Goal: Book appointment/travel/reservation

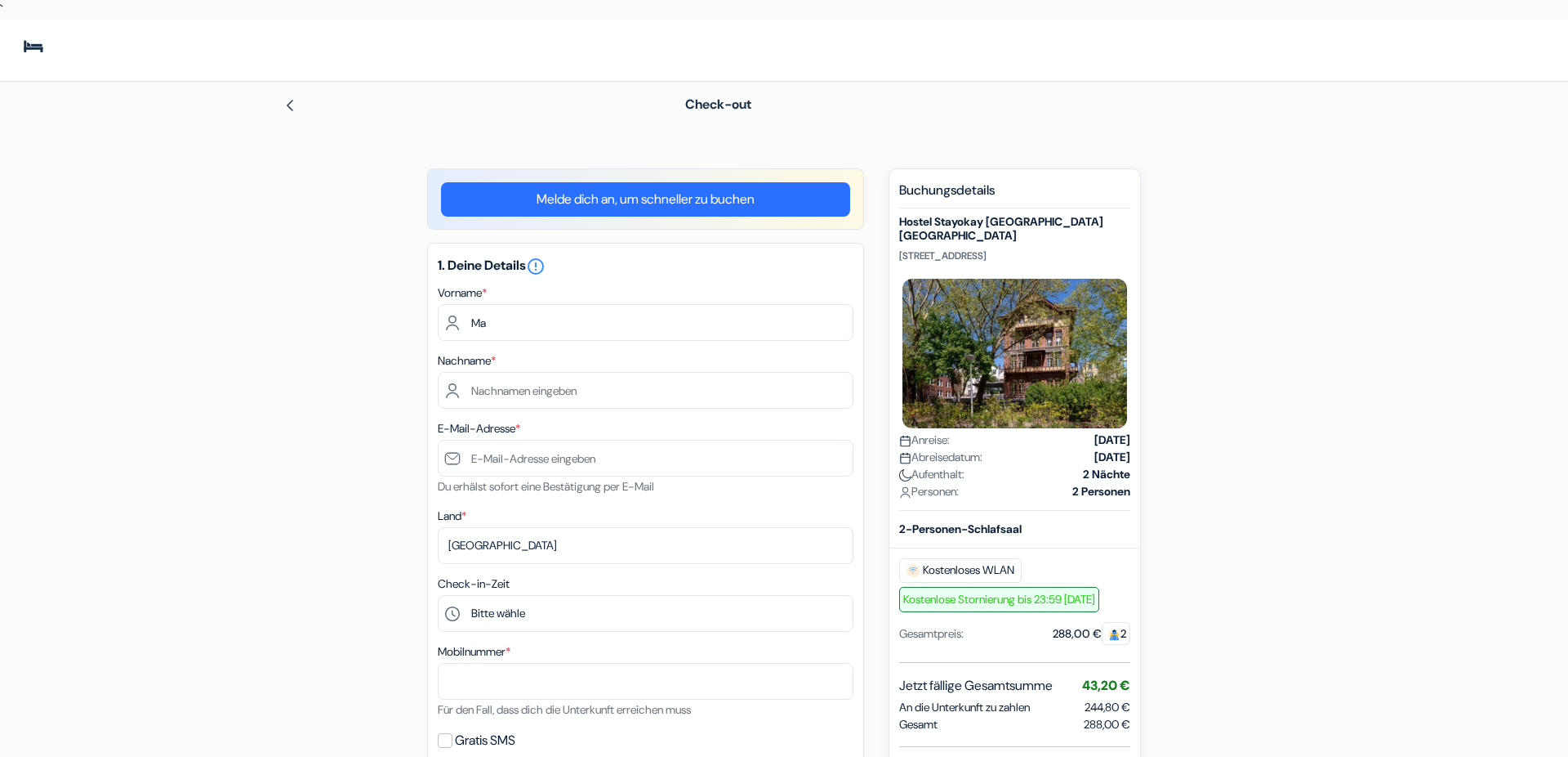
scroll to position [113, 0]
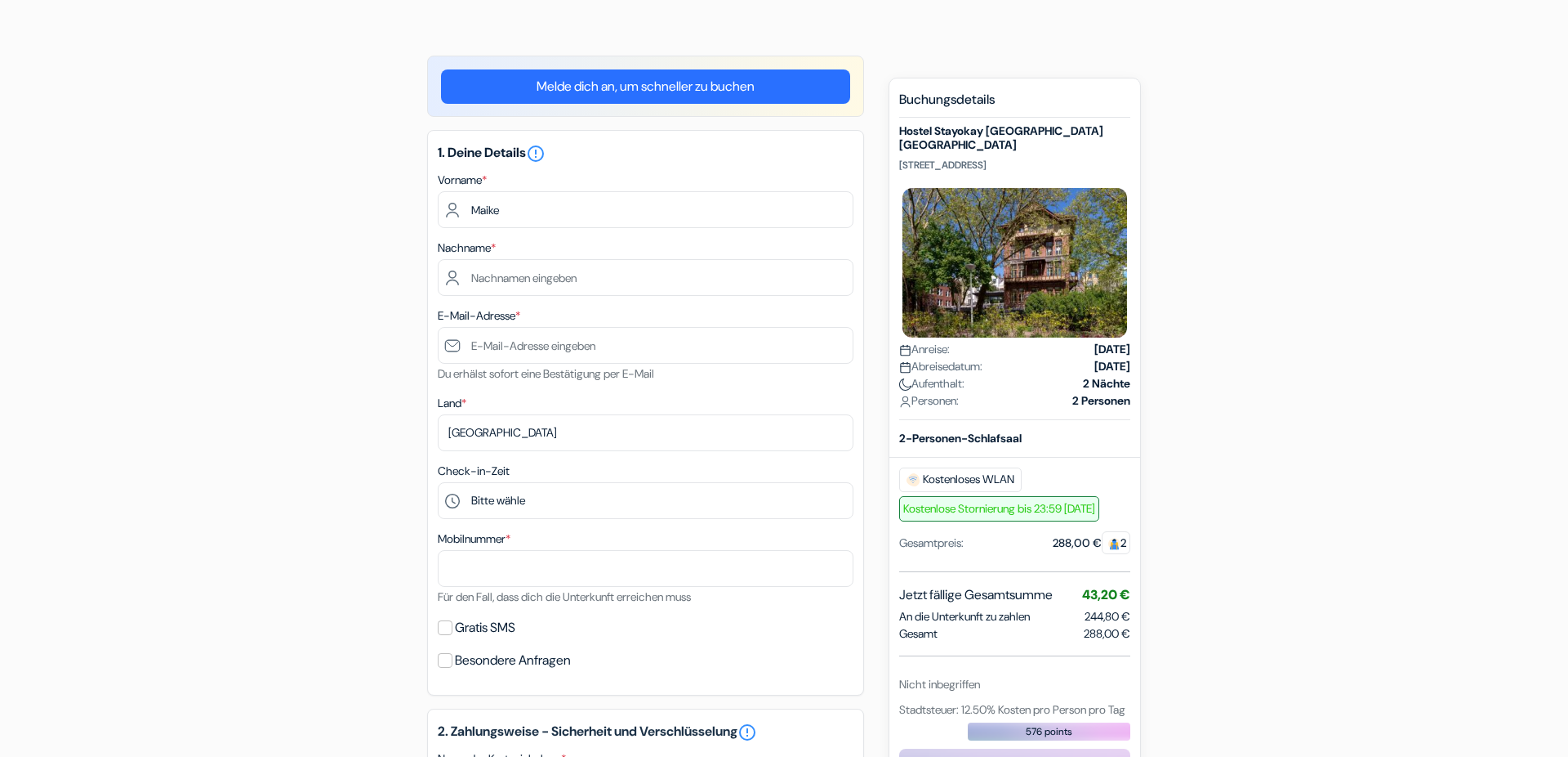
type input "Maike"
type input "Weppner"
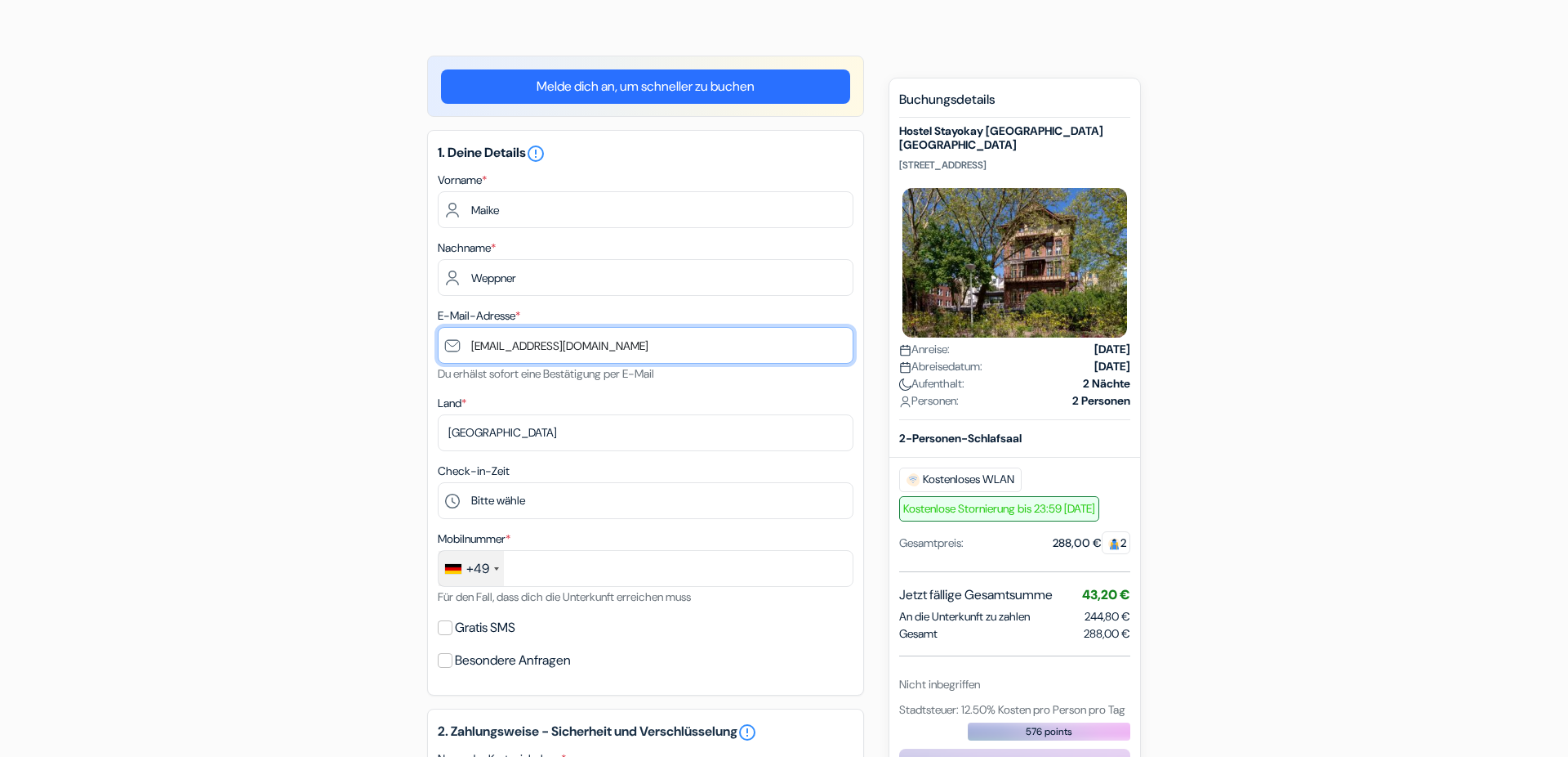
type input "[EMAIL_ADDRESS][DOMAIN_NAME]"
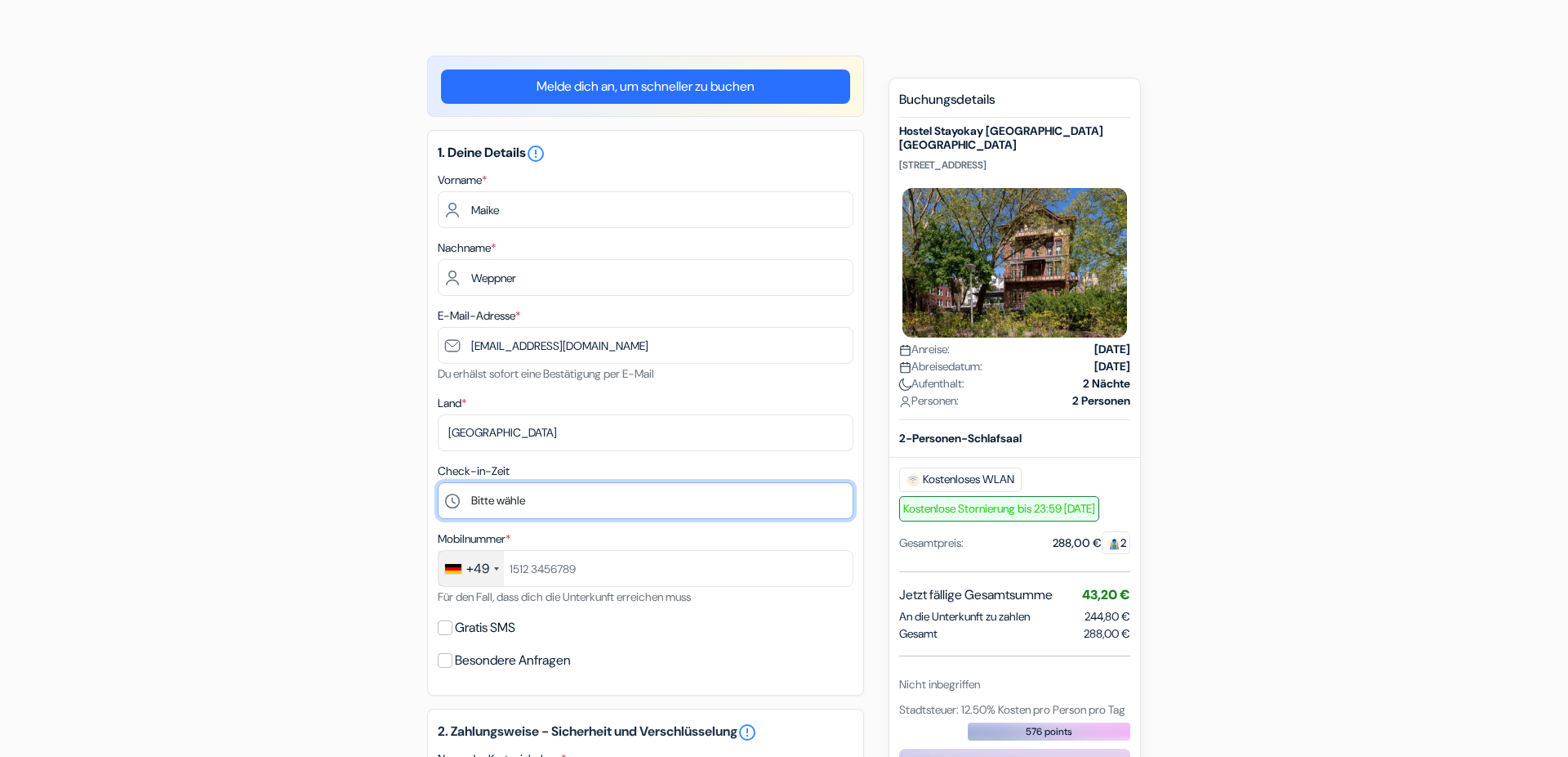
click at [438, 482] on select "Bitte wähle 1:00 2:00 3:00 4:00 5:00 6:00 7:00 8:00 9:00 10:00 11:00 12:00 13:0…" at bounding box center [645, 500] width 416 height 37
click option "16:00" at bounding box center [0, 0] width 0 height 0
click at [438, 482] on select "Bitte wähle 1:00 2:00 3:00 4:00 5:00 6:00 7:00 8:00 9:00 10:00 11:00 12:00 13:0…" at bounding box center [645, 500] width 416 height 37
select select "-1"
click option "Bitte wähle" at bounding box center [0, 0] width 0 height 0
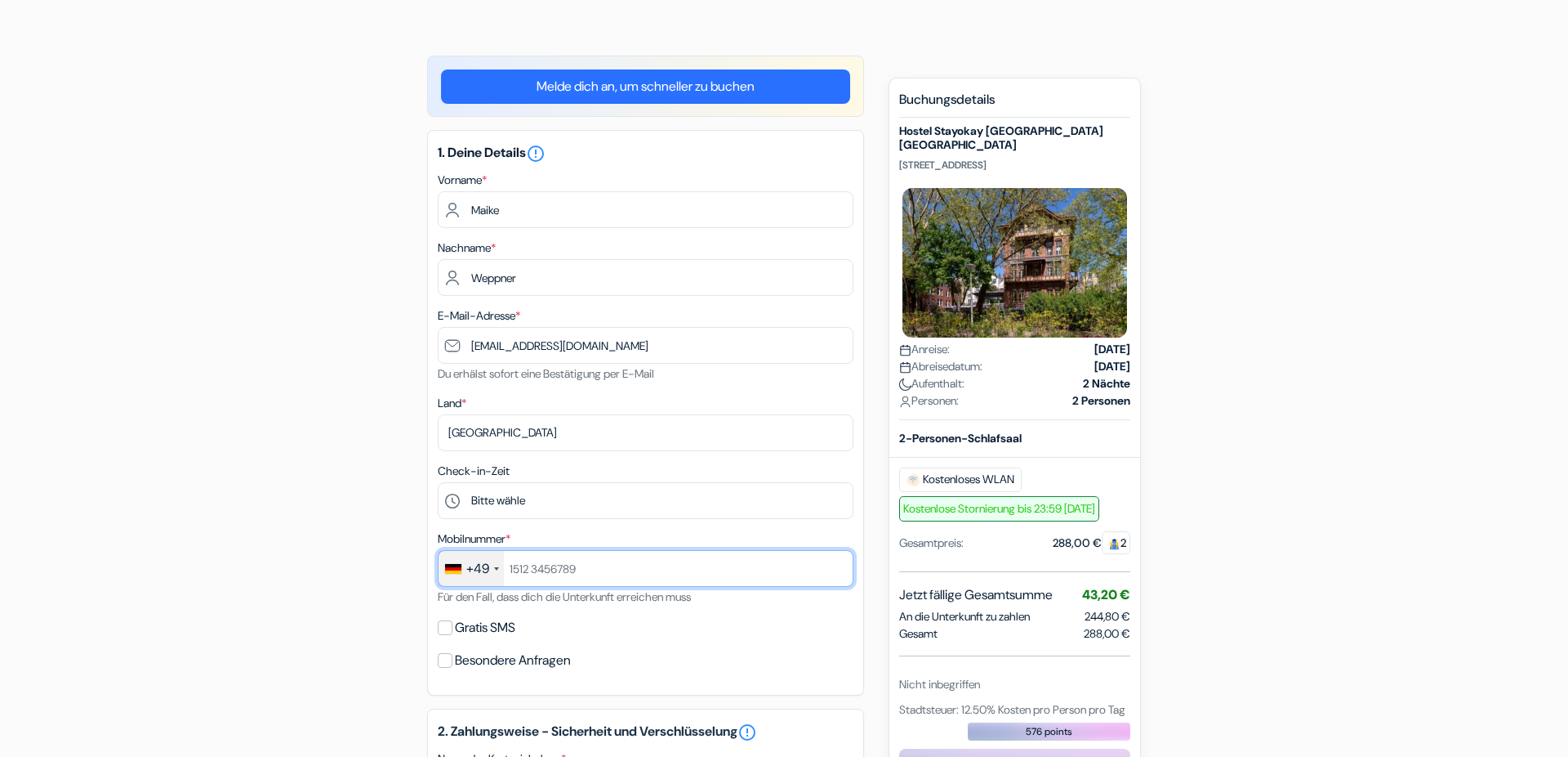
click at [510, 568] on input "text" at bounding box center [645, 568] width 416 height 37
type input "1732195427"
click at [445, 630] on input "Gratis SMS" at bounding box center [446, 628] width 15 height 15
checkbox input "true"
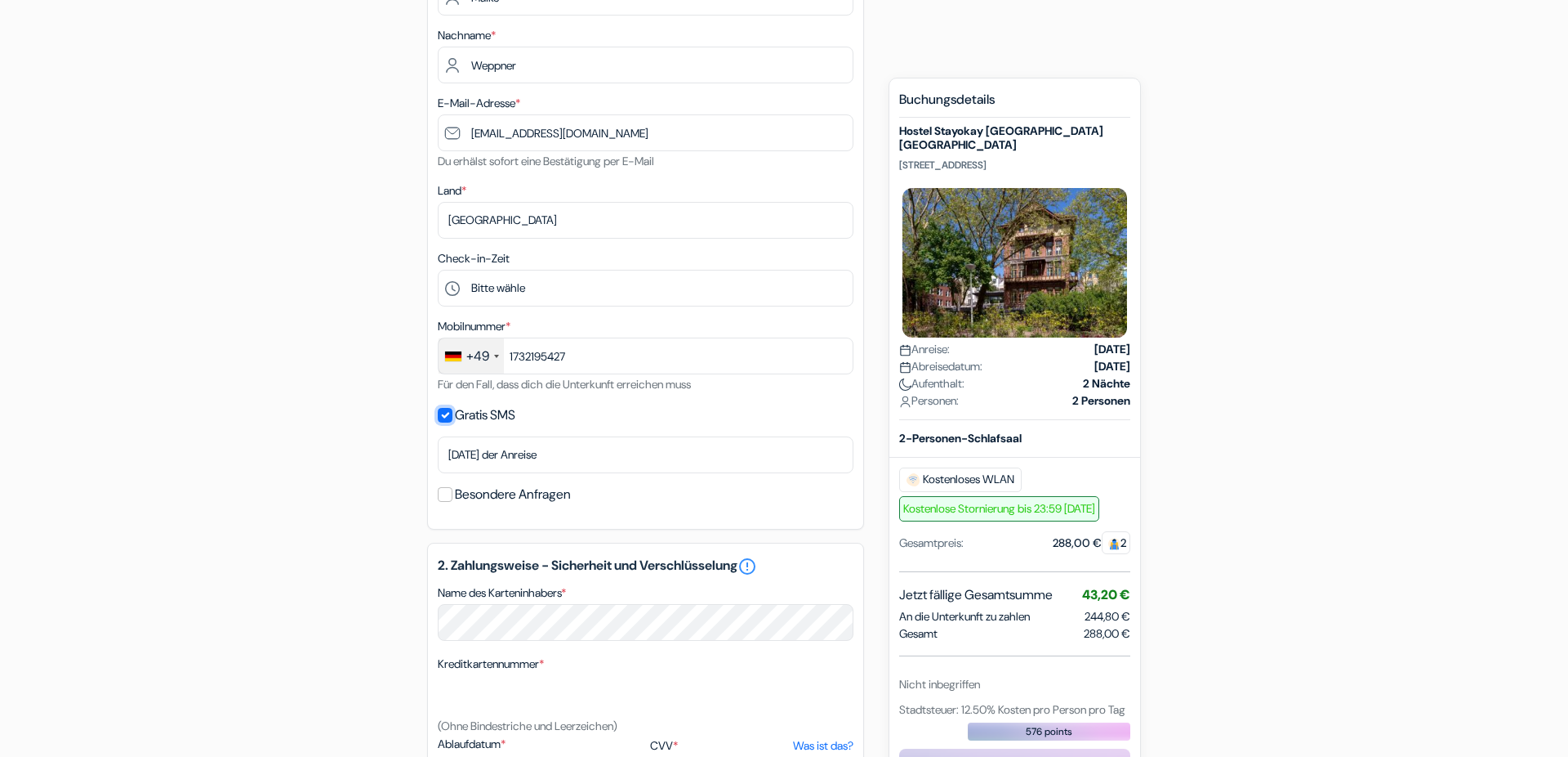
scroll to position [452, 0]
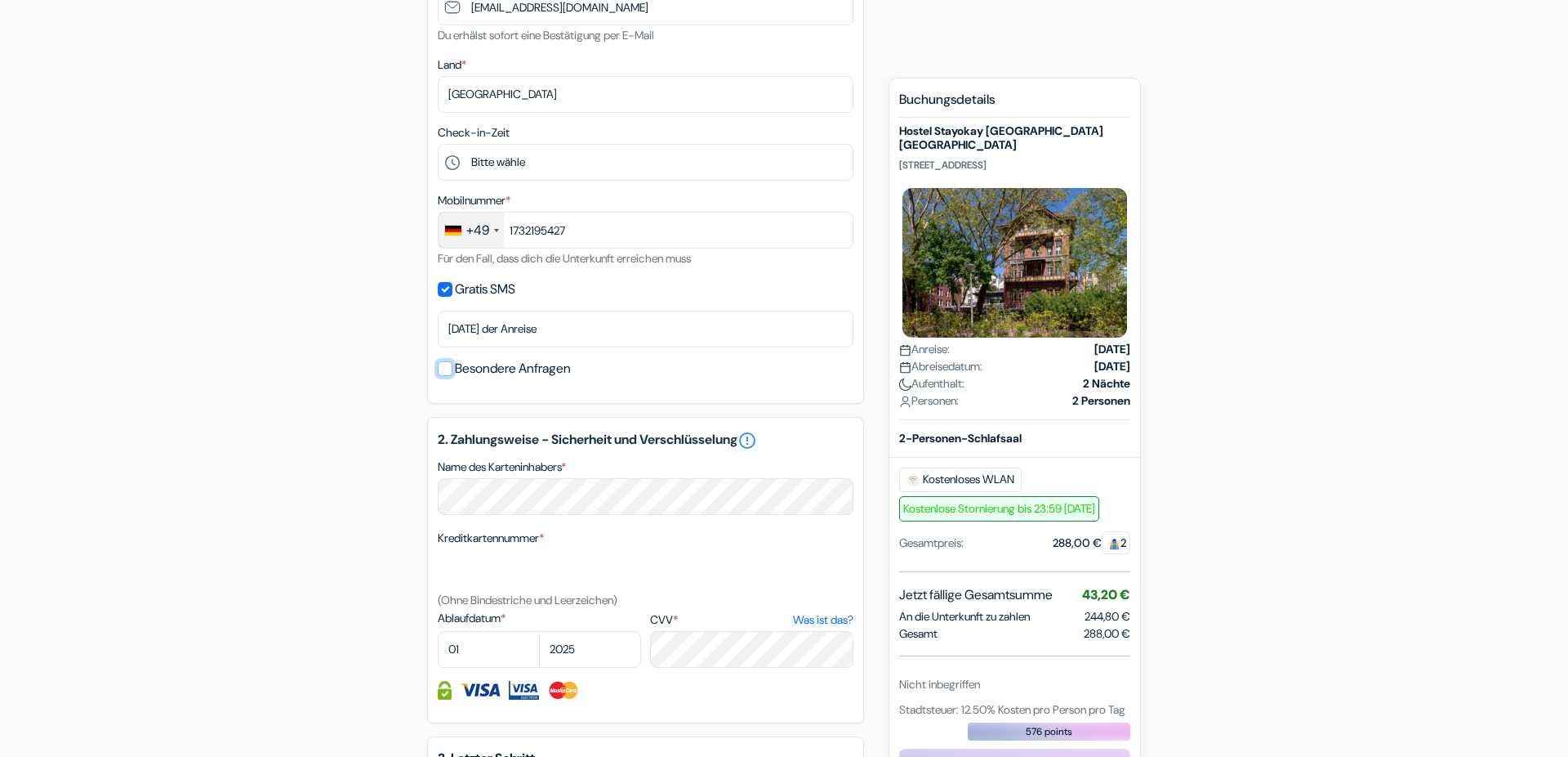
click at [444, 371] on input "Besondere Anfragen" at bounding box center [446, 369] width 15 height 15
checkbox input "true"
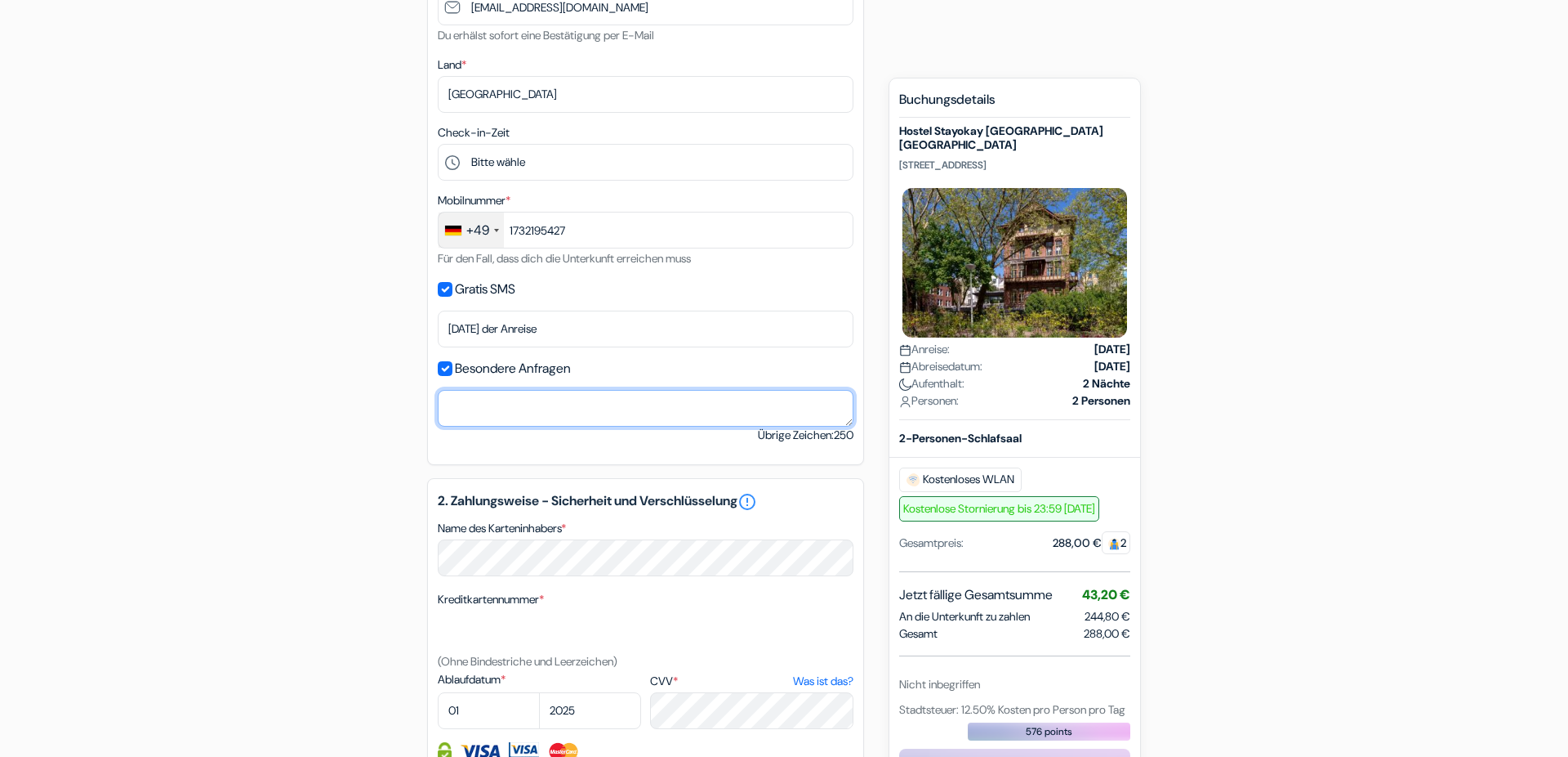
click at [466, 407] on textarea "Name des Karteninhabers *" at bounding box center [645, 408] width 416 height 37
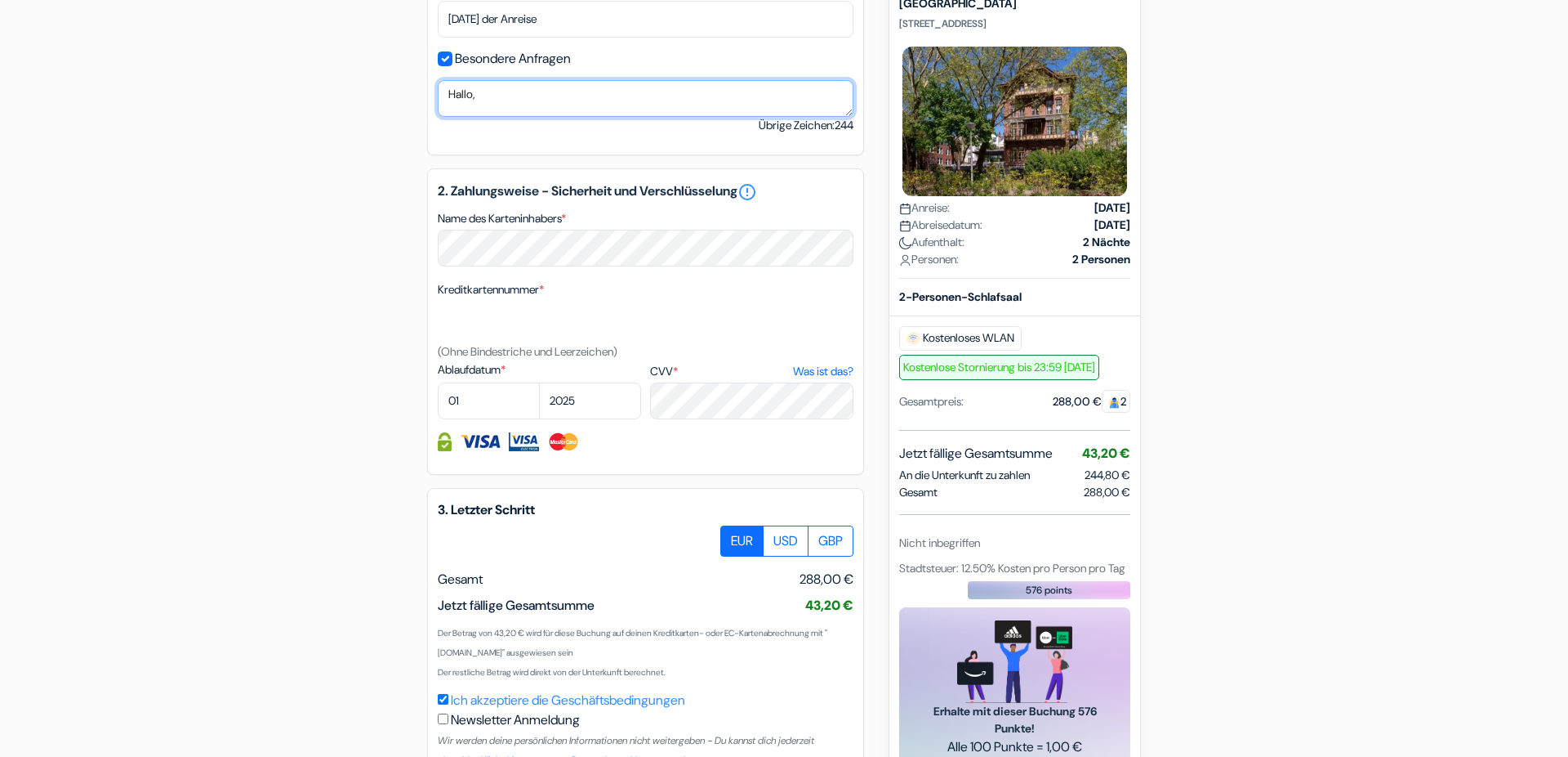
scroll to position [4, 0]
type textarea "[PERSON_NAME], Ich bitte um Buchung mit Frühstück, für beide Tage."
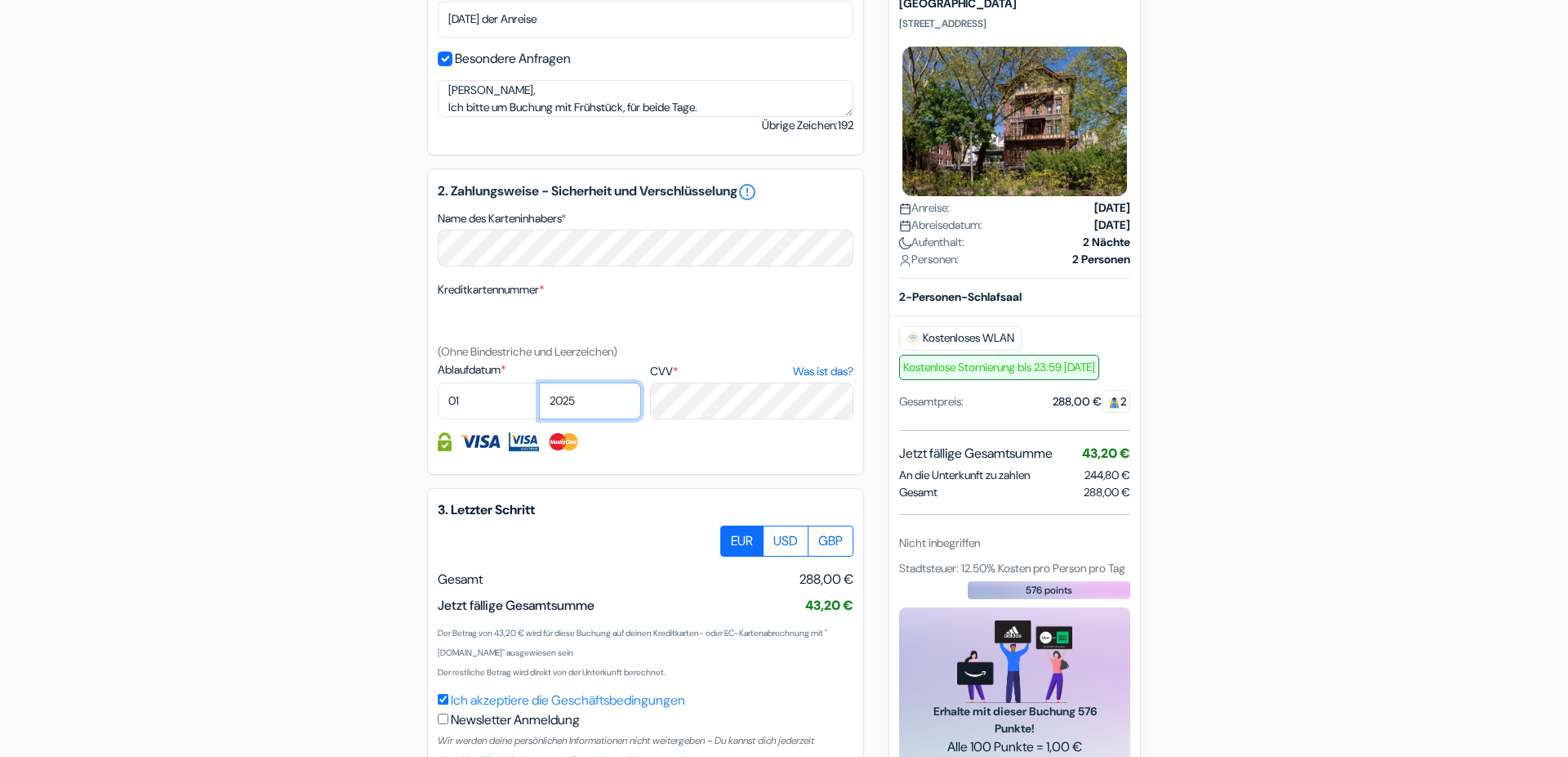
click at [539, 383] on select "2025 2026 2027 2028 2029 2030 2031 2032 2033 2034 2035 2036 2037 2038 2039 2040…" at bounding box center [590, 401] width 102 height 37
select select "2028"
click option "2028" at bounding box center [0, 0] width 0 height 0
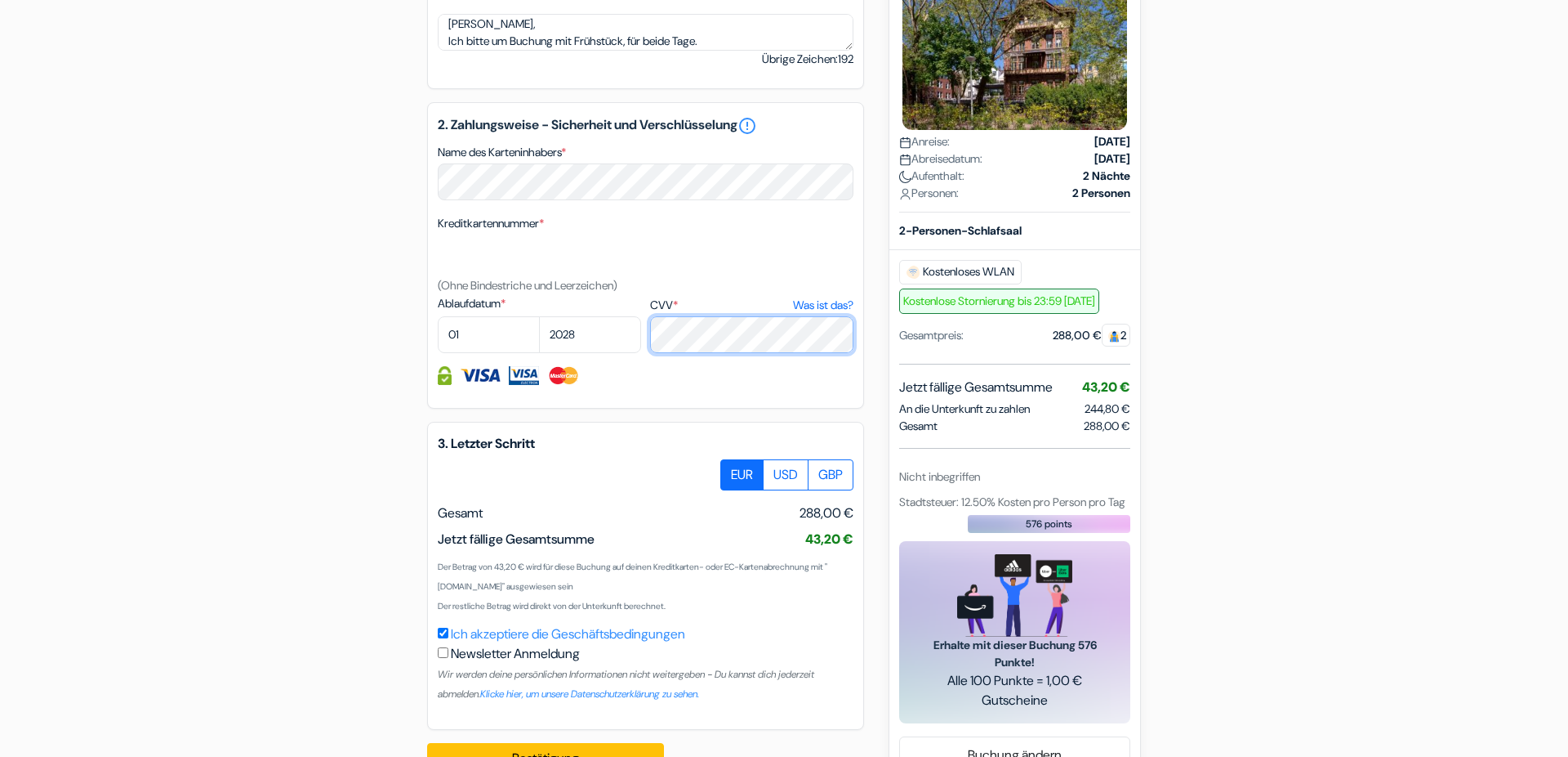
scroll to position [874, 0]
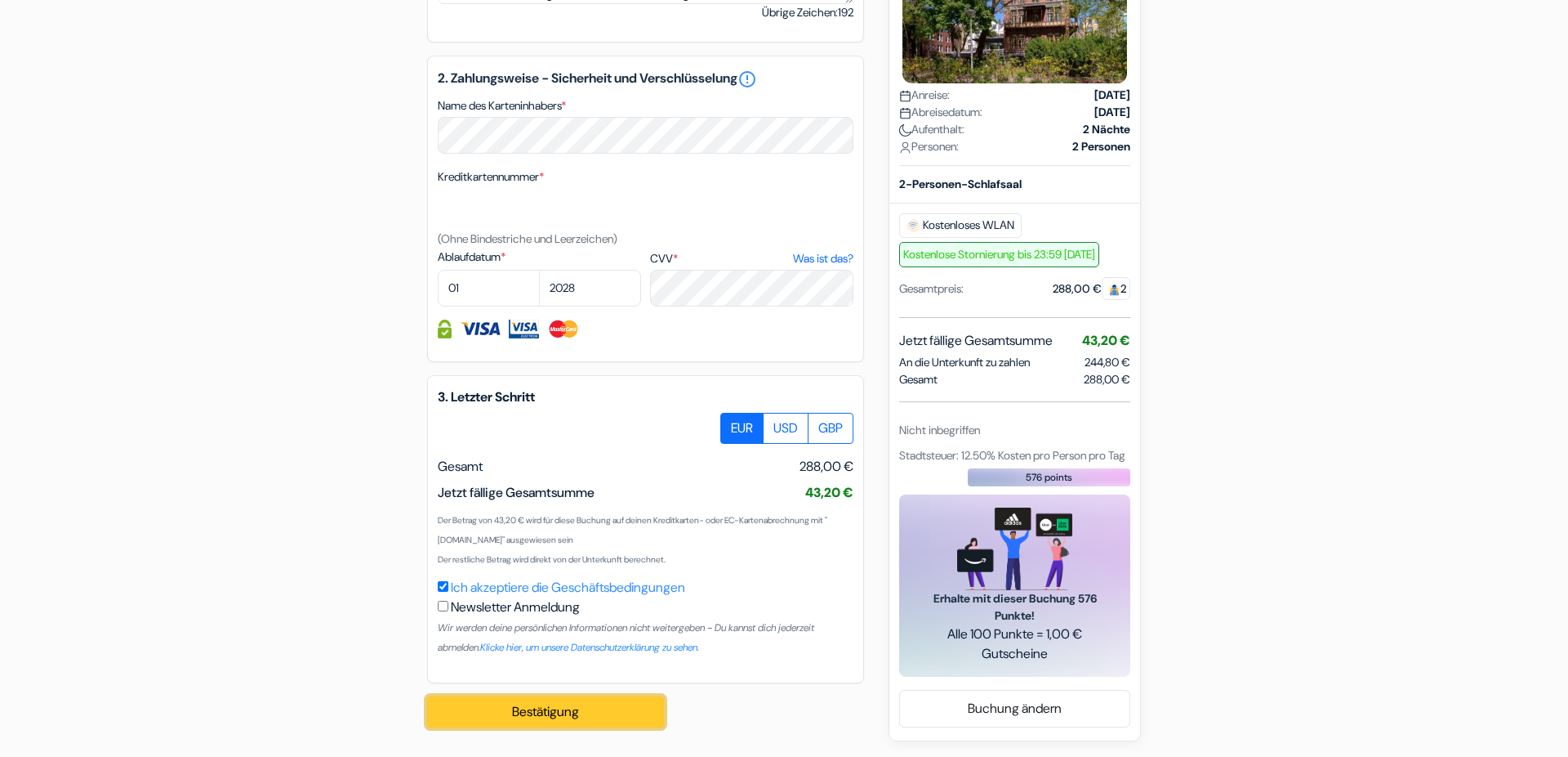
click at [547, 715] on button "Bestätigung Loading..." at bounding box center [545, 712] width 237 height 31
